Goal: Find specific page/section: Find specific page/section

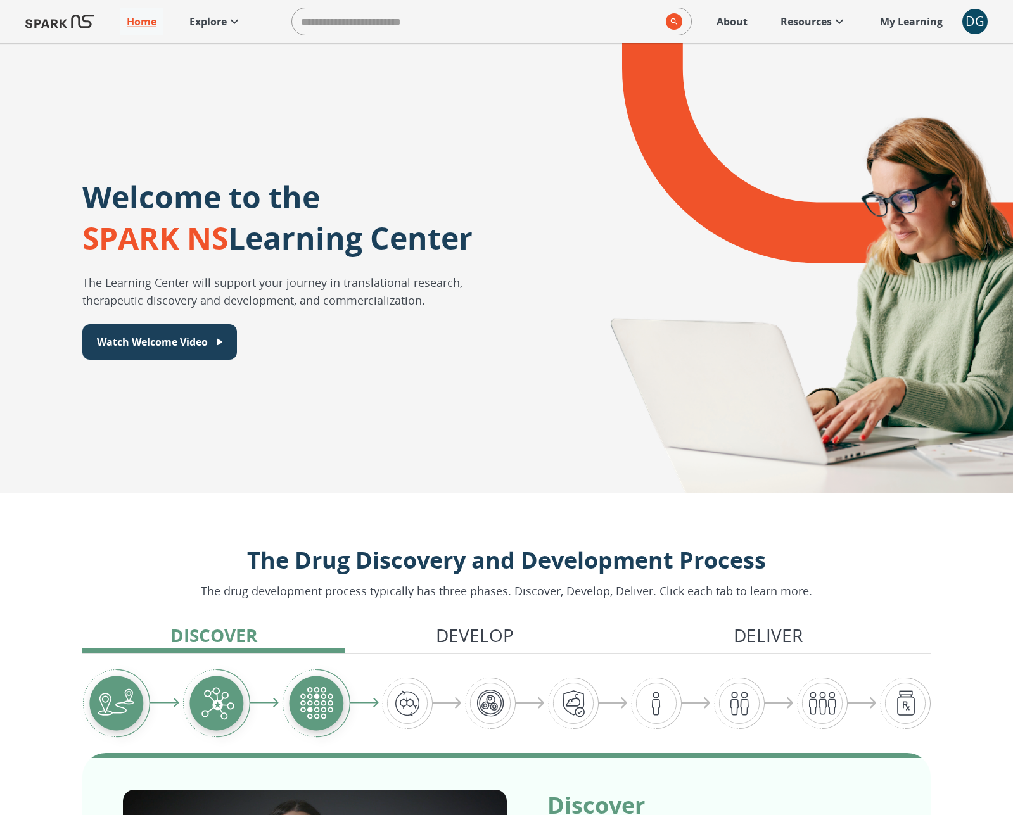
click at [958, 21] on div "Home Explore ​ About Resources My Learning + DG 0" at bounding box center [506, 21] width 1013 height 43
click at [963, 21] on div "DG" at bounding box center [974, 21] width 25 height 25
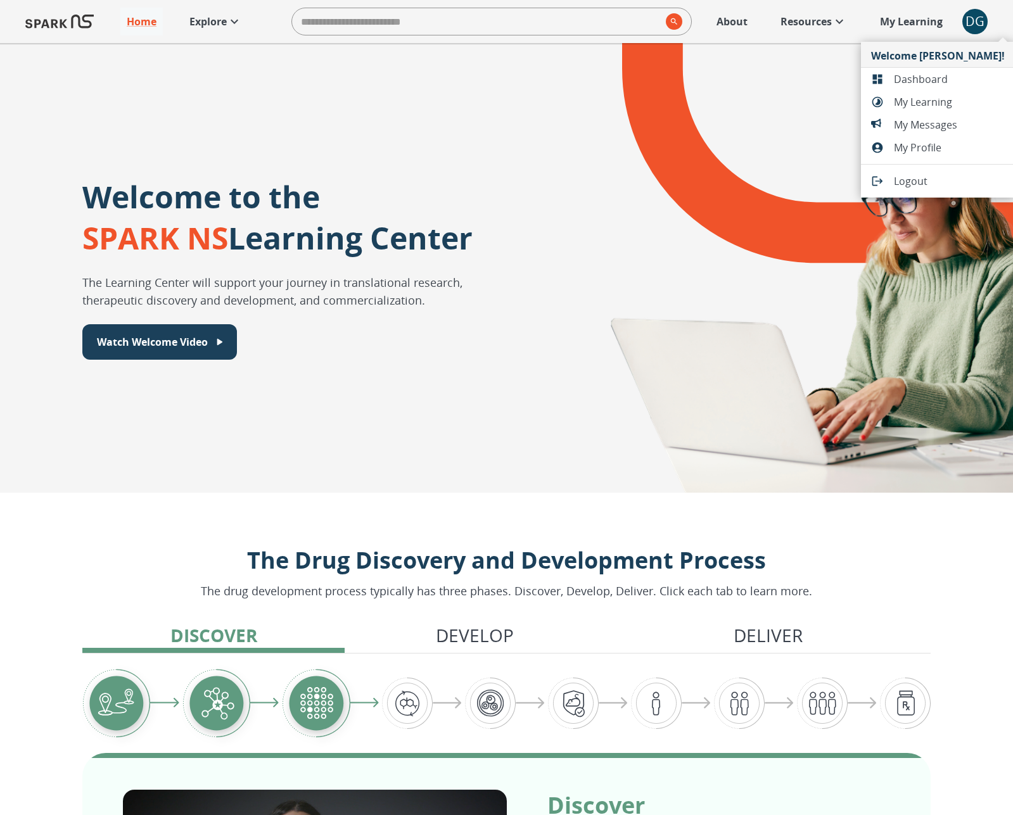
click at [916, 75] on span "Dashboard" at bounding box center [949, 79] width 111 height 15
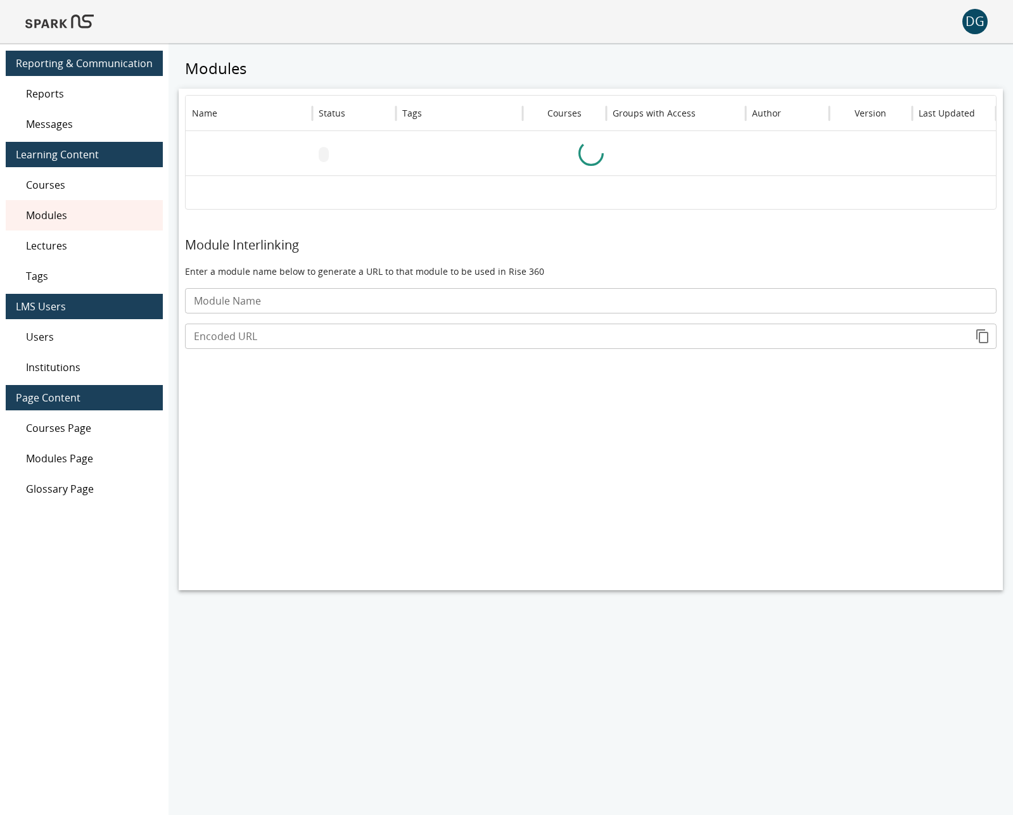
click at [70, 216] on span "Modules" at bounding box center [89, 215] width 127 height 15
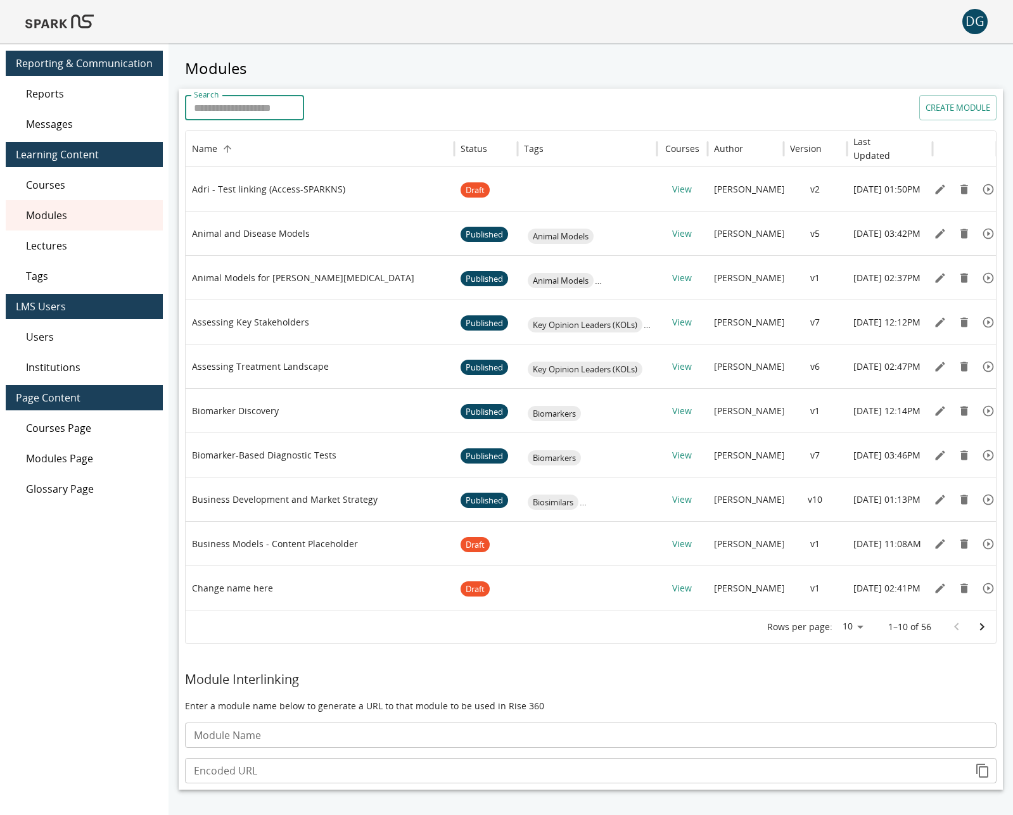
click at [213, 103] on div "Search Search" at bounding box center [244, 107] width 119 height 25
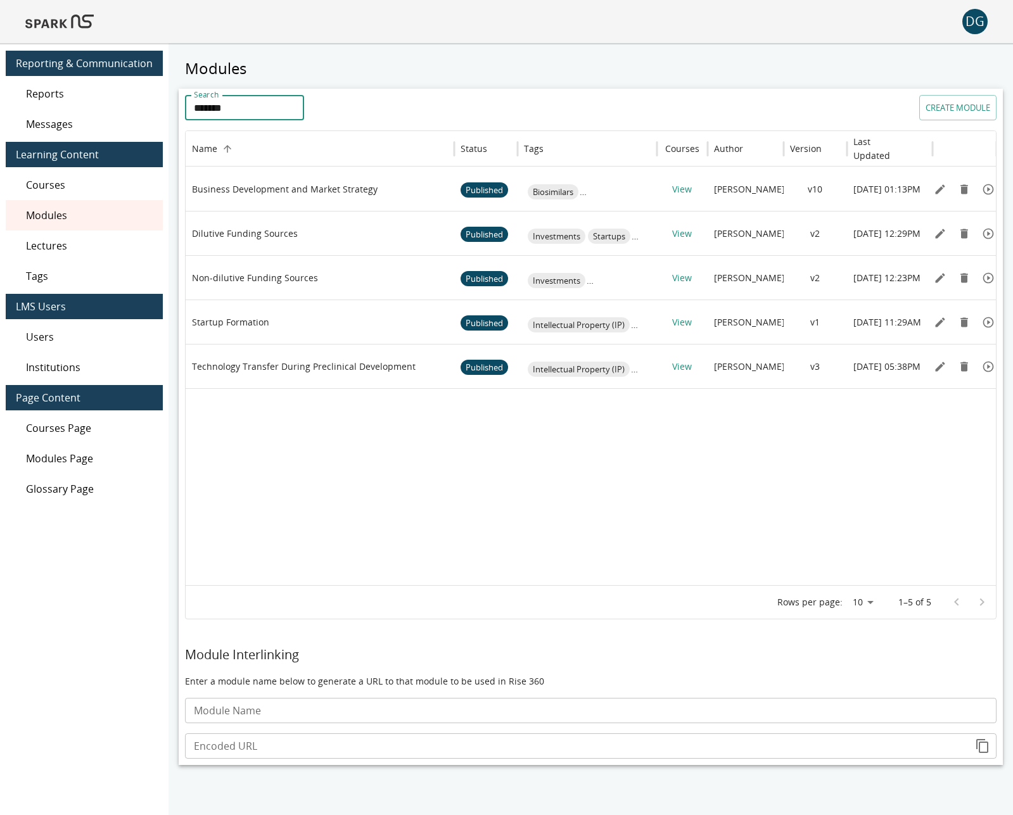
type input "*******"
drag, startPoint x: 251, startPoint y: 103, endPoint x: 165, endPoint y: 93, distance: 86.7
click at [165, 93] on div "Reporting & Communication Reports Messages Learning Content Courses Modules Lec…" at bounding box center [506, 450] width 1013 height 815
